Goal: Information Seeking & Learning: Learn about a topic

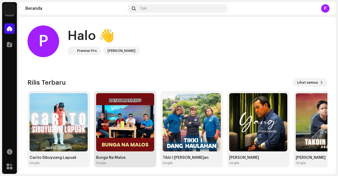
click at [133, 116] on img at bounding box center [125, 122] width 58 height 58
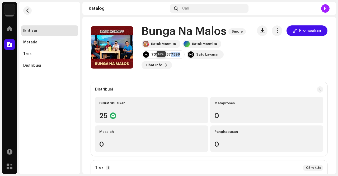
drag, startPoint x: 178, startPoint y: 61, endPoint x: 171, endPoint y: 64, distance: 7.7
click at [171, 59] on div "7316481377399" at bounding box center [163, 54] width 43 height 8
click at [178, 59] on div "7316481377399" at bounding box center [163, 54] width 43 height 8
drag, startPoint x: 178, startPoint y: 62, endPoint x: 151, endPoint y: 66, distance: 26.8
click at [151, 59] on div "7316481377399" at bounding box center [163, 54] width 43 height 8
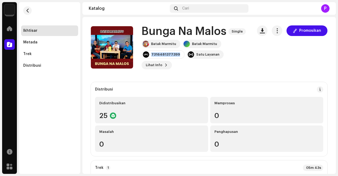
copy div "7316481377399"
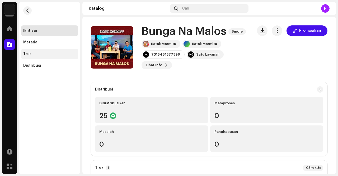
click at [44, 55] on div "Trek" at bounding box center [49, 54] width 53 height 4
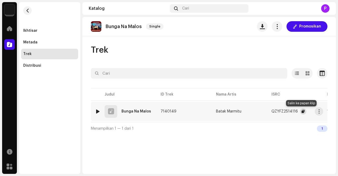
click at [302, 112] on span "button" at bounding box center [303, 111] width 3 height 4
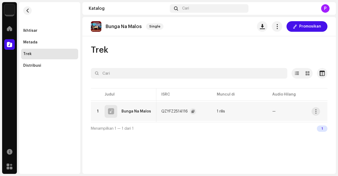
scroll to position [0, 119]
click at [214, 111] on div "1 rilis" at bounding box center [212, 111] width 8 height 4
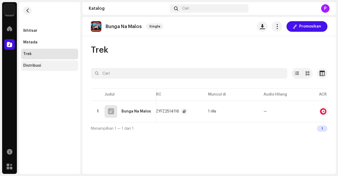
click at [40, 62] on div "Distribusi" at bounding box center [49, 65] width 57 height 11
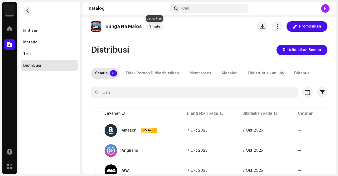
click at [152, 28] on span "Single" at bounding box center [154, 26] width 17 height 6
click at [39, 30] on div "Ikhtisar" at bounding box center [49, 31] width 53 height 4
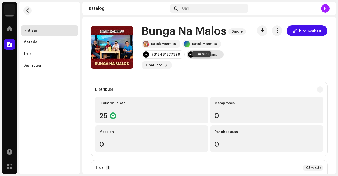
click at [196, 57] on div "Satu Layanan" at bounding box center [207, 54] width 23 height 4
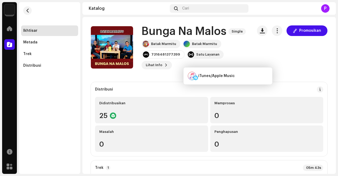
click at [274, 64] on div "Promosikan" at bounding box center [292, 47] width 71 height 44
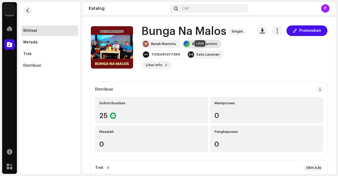
click at [184, 47] on div at bounding box center [187, 44] width 6 height 6
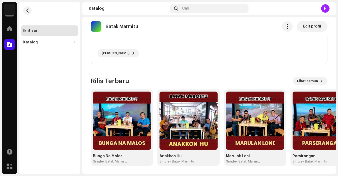
scroll to position [117, 0]
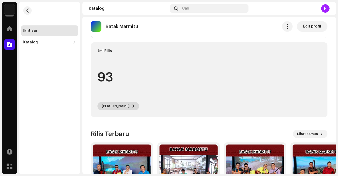
click at [111, 108] on span "Lihat Rilis" at bounding box center [116, 106] width 28 height 11
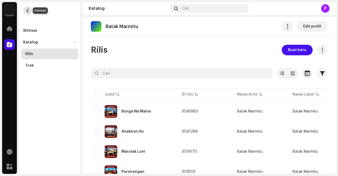
click at [26, 12] on span "button" at bounding box center [28, 10] width 4 height 4
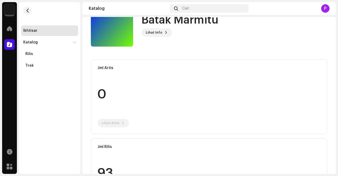
scroll to position [79, 0]
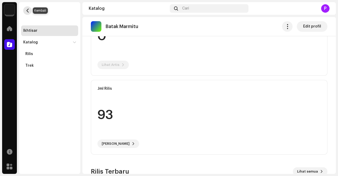
click at [29, 10] on span "button" at bounding box center [28, 10] width 4 height 4
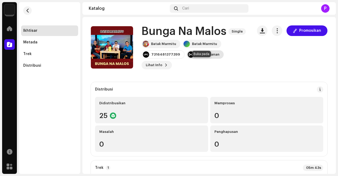
click at [201, 59] on div "Satu Layanan" at bounding box center [205, 54] width 37 height 8
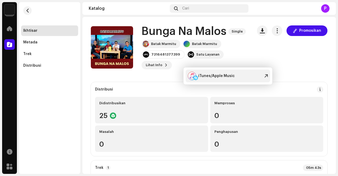
click at [254, 78] on div "iTunes/Apple Music" at bounding box center [228, 76] width 85 height 13
click at [259, 53] on div "Promosikan" at bounding box center [292, 47] width 71 height 44
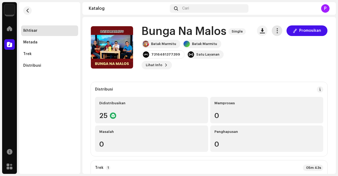
click at [276, 31] on span "button" at bounding box center [277, 31] width 5 height 4
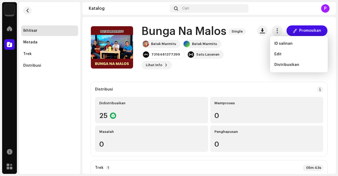
click at [259, 54] on div "Promosikan" at bounding box center [292, 47] width 71 height 44
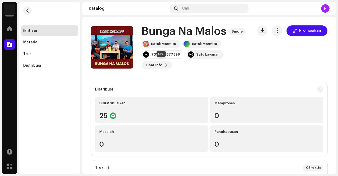
click at [159, 57] on div "7316481377399" at bounding box center [165, 54] width 29 height 4
click at [148, 58] on div at bounding box center [146, 54] width 6 height 6
click at [146, 47] on img at bounding box center [146, 44] width 6 height 6
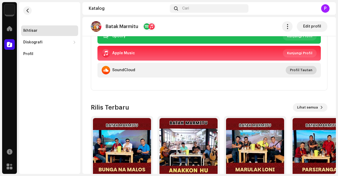
scroll to position [117, 0]
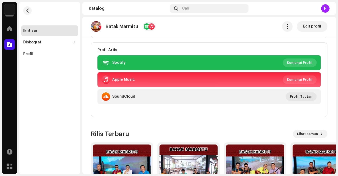
click at [301, 62] on span "Kunjungi Profil" at bounding box center [299, 62] width 25 height 11
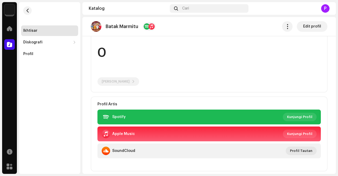
scroll to position [11, 0]
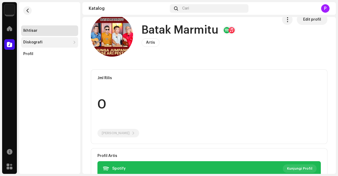
click at [68, 44] on div "Diskografi" at bounding box center [47, 42] width 48 height 4
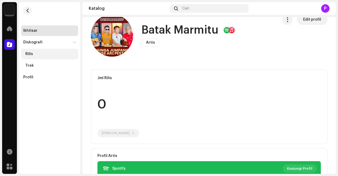
click at [60, 55] on div "Rilis" at bounding box center [50, 54] width 51 height 4
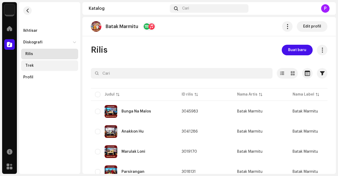
click at [52, 68] on div "Trek" at bounding box center [49, 65] width 57 height 11
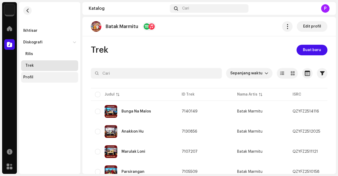
click at [27, 74] on div "Profil" at bounding box center [49, 77] width 57 height 11
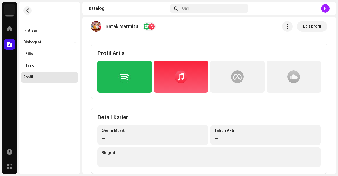
scroll to position [129, 0]
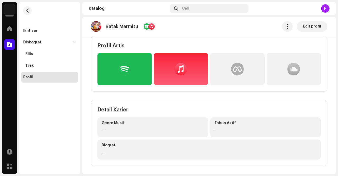
drag, startPoint x: 154, startPoint y: 69, endPoint x: 229, endPoint y: 35, distance: 82.8
click at [229, 35] on div "Batak Marmitu Edit profil" at bounding box center [209, 26] width 254 height 19
click at [240, 71] on div at bounding box center [237, 69] width 13 height 13
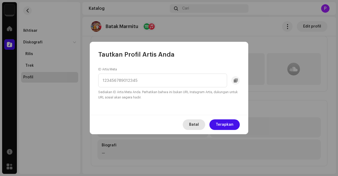
click at [199, 123] on span "Batal" at bounding box center [194, 124] width 10 height 11
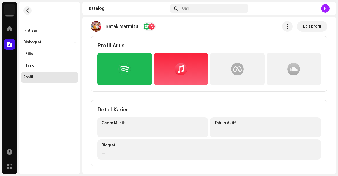
click at [133, 69] on div at bounding box center [125, 69] width 54 height 32
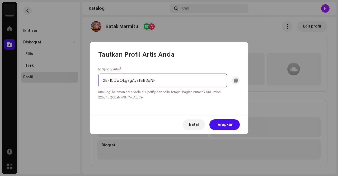
drag, startPoint x: 164, startPoint y: 78, endPoint x: 104, endPoint y: 78, distance: 59.8
click at [104, 78] on input "2EFl0DwOLg7gAya1BB3qNF" at bounding box center [162, 80] width 129 height 14
click at [156, 77] on input "2EFl0DwOLg7gAya1BB3qNF" at bounding box center [162, 80] width 129 height 14
drag, startPoint x: 161, startPoint y: 81, endPoint x: 104, endPoint y: 82, distance: 57.4
click at [104, 82] on input "2EFl0DwOLg7gAya1BB3qNF" at bounding box center [162, 80] width 129 height 14
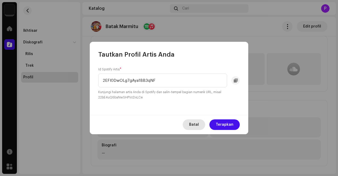
click at [205, 124] on button "Batal" at bounding box center [194, 124] width 22 height 11
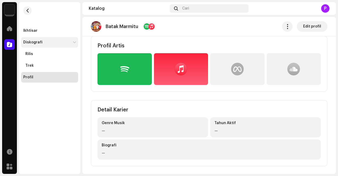
click at [73, 42] on div at bounding box center [74, 42] width 4 height 3
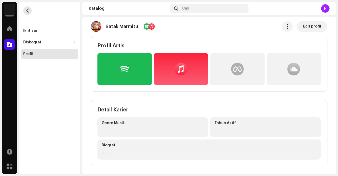
click at [26, 12] on span "button" at bounding box center [28, 10] width 4 height 4
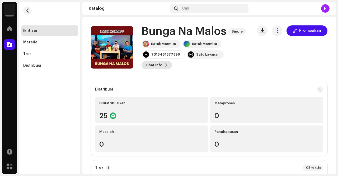
click at [162, 69] on button "Lihat Info" at bounding box center [157, 65] width 30 height 8
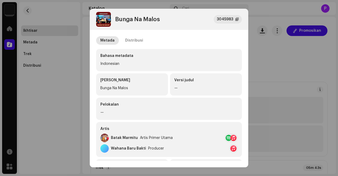
click at [287, 62] on div "Bunga Na Malos 3045983 Metada Distribusi Bahasa metadata Indonesian Judul Rilis…" at bounding box center [169, 88] width 338 height 176
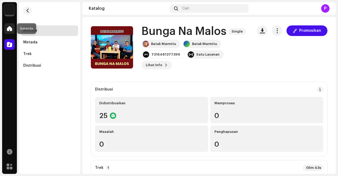
click at [8, 30] on span at bounding box center [9, 28] width 5 height 4
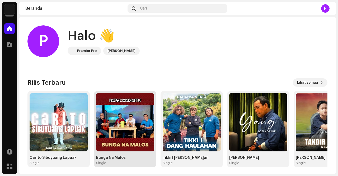
click at [121, 122] on img at bounding box center [125, 122] width 58 height 58
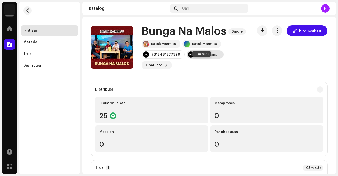
click at [190, 58] on div at bounding box center [191, 54] width 6 height 6
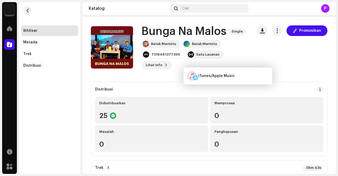
click at [239, 61] on div "Batak Marmitu Batak Marmitu 7316481377399 Satu Layanan Lihat Info Promosikan" at bounding box center [195, 55] width 107 height 30
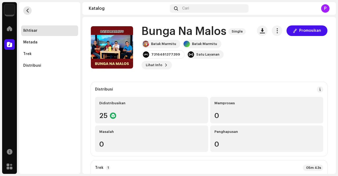
click at [26, 9] on span "button" at bounding box center [28, 10] width 4 height 4
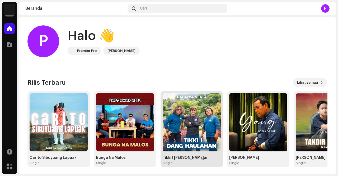
click at [183, 125] on img at bounding box center [192, 122] width 58 height 58
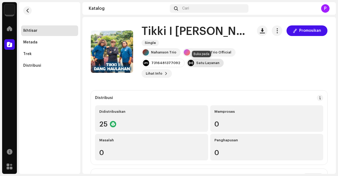
click at [197, 61] on div "Satu Layanan" at bounding box center [207, 63] width 23 height 4
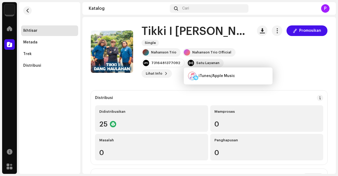
click at [277, 59] on div "Promosikan" at bounding box center [292, 51] width 71 height 52
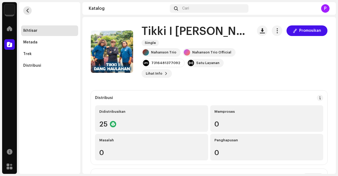
click at [27, 10] on span "button" at bounding box center [28, 10] width 4 height 4
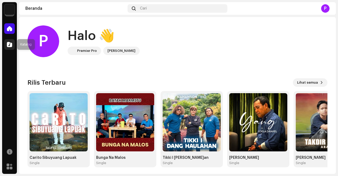
click at [6, 44] on div at bounding box center [9, 44] width 11 height 11
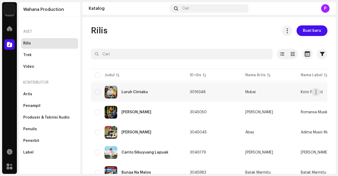
scroll to position [26, 0]
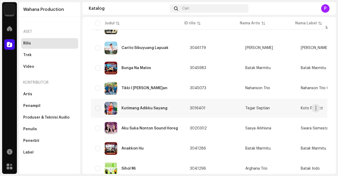
click at [143, 109] on div "Kutimang Adikku Sayang" at bounding box center [145, 108] width 46 height 4
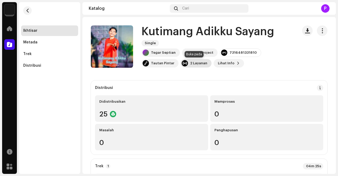
click at [195, 62] on div "2 Layanan" at bounding box center [198, 63] width 17 height 4
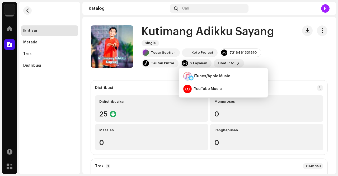
click at [281, 55] on div "Tegar Septian Koto Project 7316481331810 Tautan Pintar 2 Layanan Lihat Info" at bounding box center [218, 57] width 152 height 19
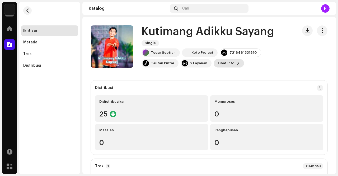
click at [237, 61] on span at bounding box center [238, 63] width 3 height 4
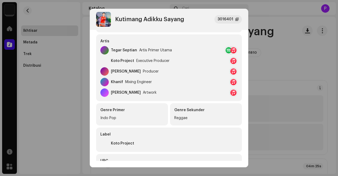
scroll to position [79, 0]
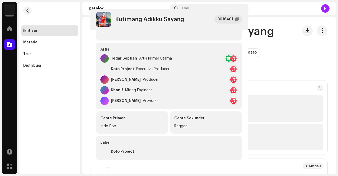
click at [270, 73] on div "Kutimang Adikku Sayang 3016401 Metada Distribusi Bahasa metadata Indonesian Jud…" at bounding box center [169, 88] width 338 height 176
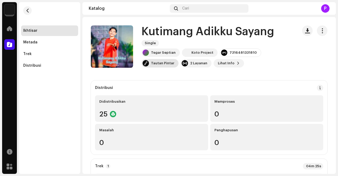
click at [156, 64] on div "Tautan Pintar" at bounding box center [162, 63] width 23 height 4
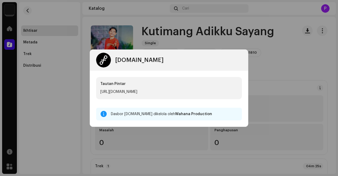
click at [278, 56] on div "feature.fm Tautan Pintar https://ffm.to/tegar-septian-kutimang-adikku-sayang Da…" at bounding box center [169, 88] width 338 height 176
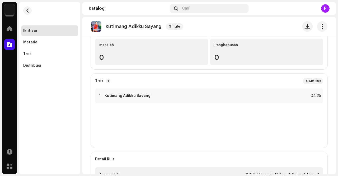
scroll to position [0, 0]
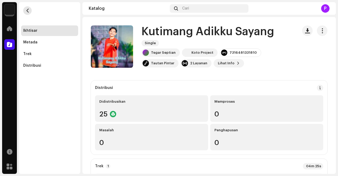
click at [26, 12] on span "button" at bounding box center [28, 10] width 4 height 4
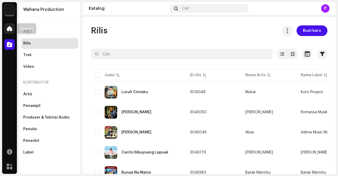
click at [7, 28] on span at bounding box center [9, 28] width 5 height 4
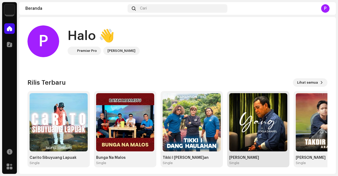
click at [249, 124] on img at bounding box center [258, 122] width 58 height 58
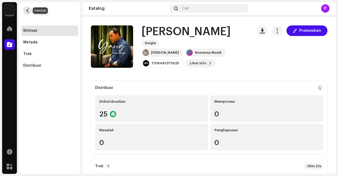
click at [26, 12] on span "button" at bounding box center [28, 10] width 4 height 4
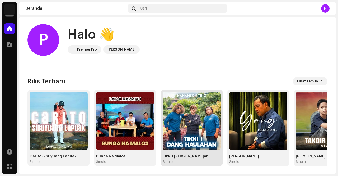
scroll to position [2, 0]
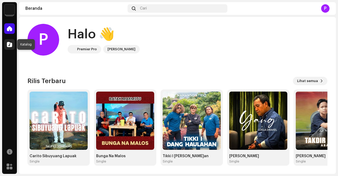
click at [8, 46] on span at bounding box center [9, 44] width 5 height 4
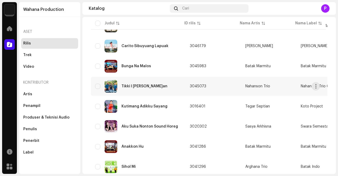
scroll to position [132, 0]
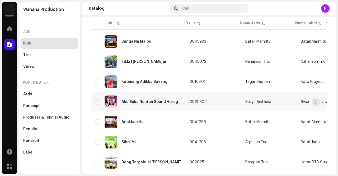
click at [152, 102] on div "Aku Suka Nonton Sound Horeg" at bounding box center [150, 102] width 57 height 4
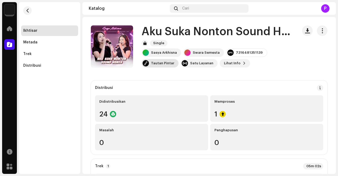
click at [155, 65] on div "Tautan Pintar" at bounding box center [162, 63] width 23 height 4
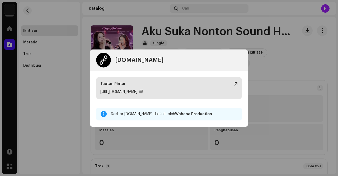
click at [137, 90] on div "https://ffm.to/sasyaarkhisna-aku-suka-nonton-sound-horeg" at bounding box center [118, 92] width 37 height 6
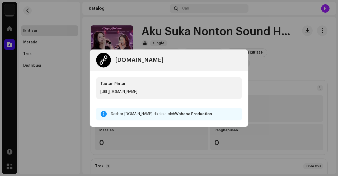
click at [268, 20] on div "feature.fm Tautan Pintar https://ffm.to/sasyaarkhisna-aku-suka-nonton-sound-hor…" at bounding box center [169, 88] width 338 height 176
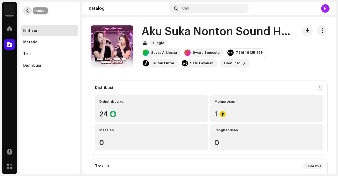
click at [26, 13] on button "button" at bounding box center [27, 10] width 8 height 8
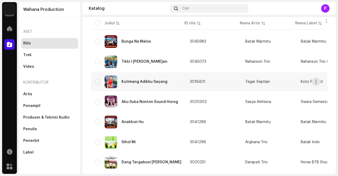
click at [146, 87] on div "Kutimang Adikku Sayang" at bounding box center [138, 81] width 86 height 13
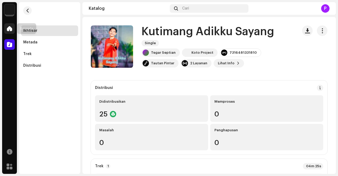
click at [9, 29] on span at bounding box center [9, 28] width 5 height 4
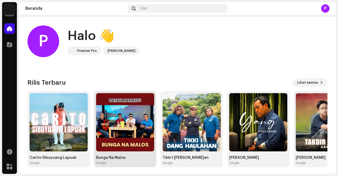
click at [133, 122] on img at bounding box center [125, 122] width 58 height 58
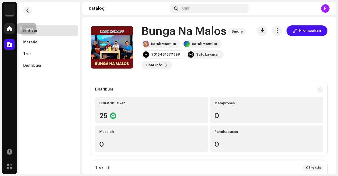
click at [8, 27] on span at bounding box center [9, 28] width 5 height 4
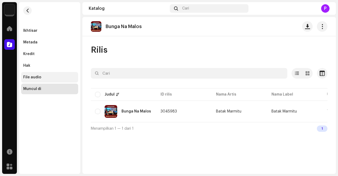
click at [32, 75] on div "File audio" at bounding box center [32, 77] width 18 height 4
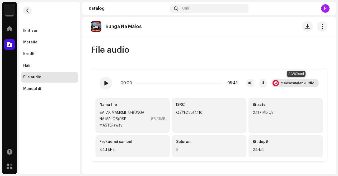
click at [295, 81] on div "2 Kesesuaian Audio" at bounding box center [298, 83] width 34 height 4
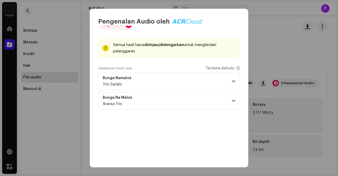
scroll to position [6, 0]
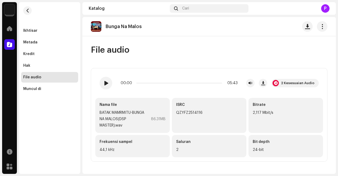
click at [265, 28] on div "Pengenalan Audio oleh Lagu [PERSON_NAME] 2 Semua hasil harus ditinjau/didengark…" at bounding box center [169, 88] width 338 height 176
click at [32, 68] on div "Hak" at bounding box center [49, 65] width 57 height 11
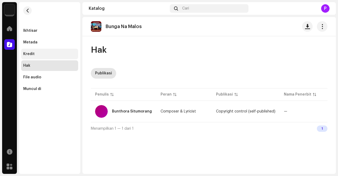
click at [38, 52] on div "Kredit" at bounding box center [49, 54] width 53 height 4
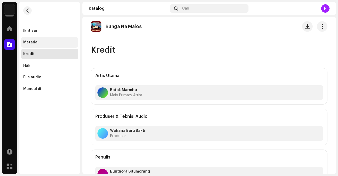
click at [39, 45] on div "Metada" at bounding box center [49, 42] width 57 height 11
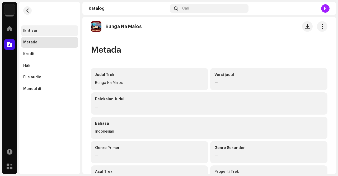
click at [36, 31] on div "Ikhtisar" at bounding box center [49, 31] width 53 height 4
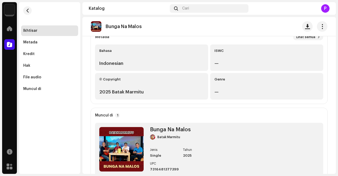
scroll to position [145, 0]
